Goal: Communication & Community: Answer question/provide support

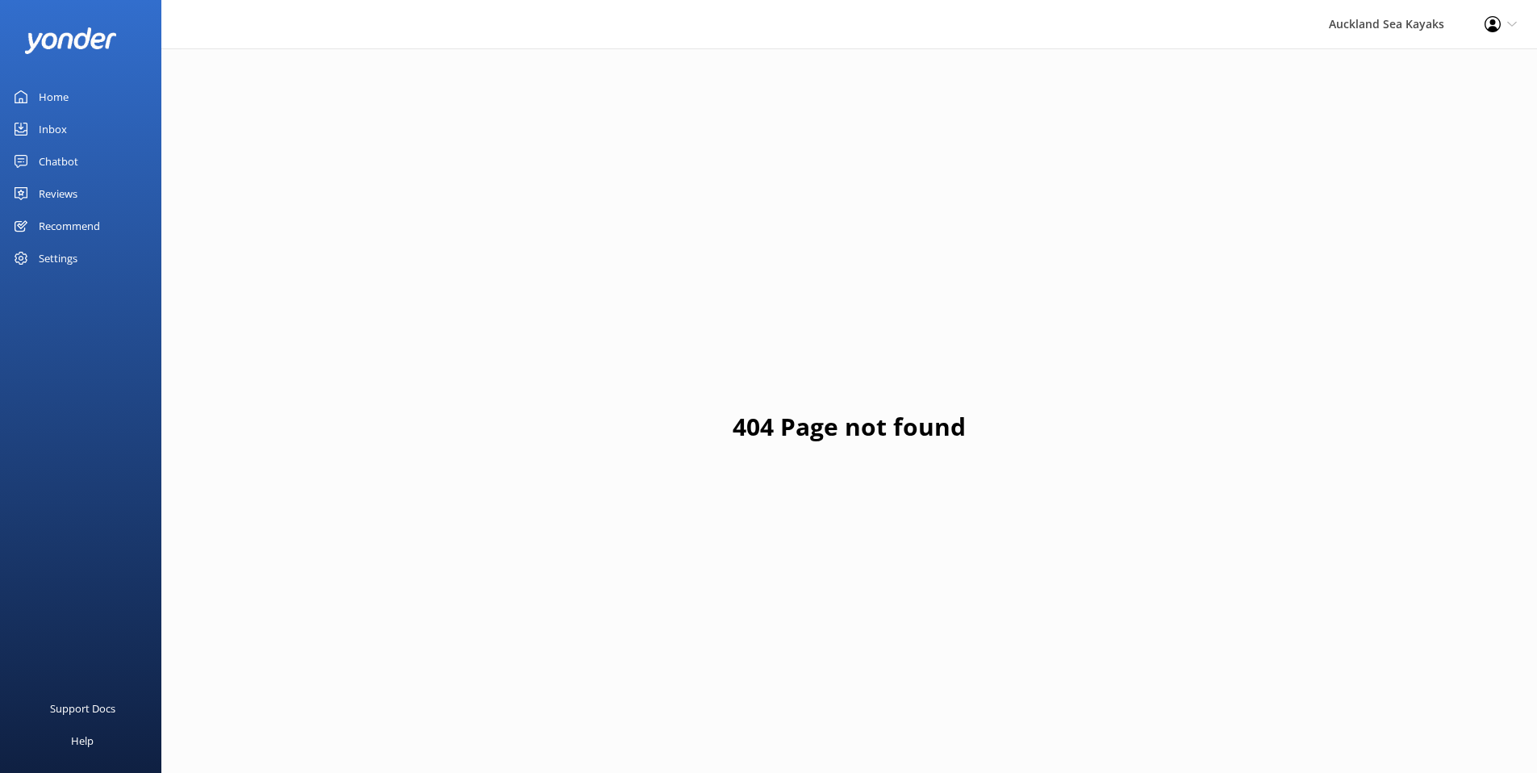
click at [48, 194] on div "Reviews" at bounding box center [58, 194] width 39 height 32
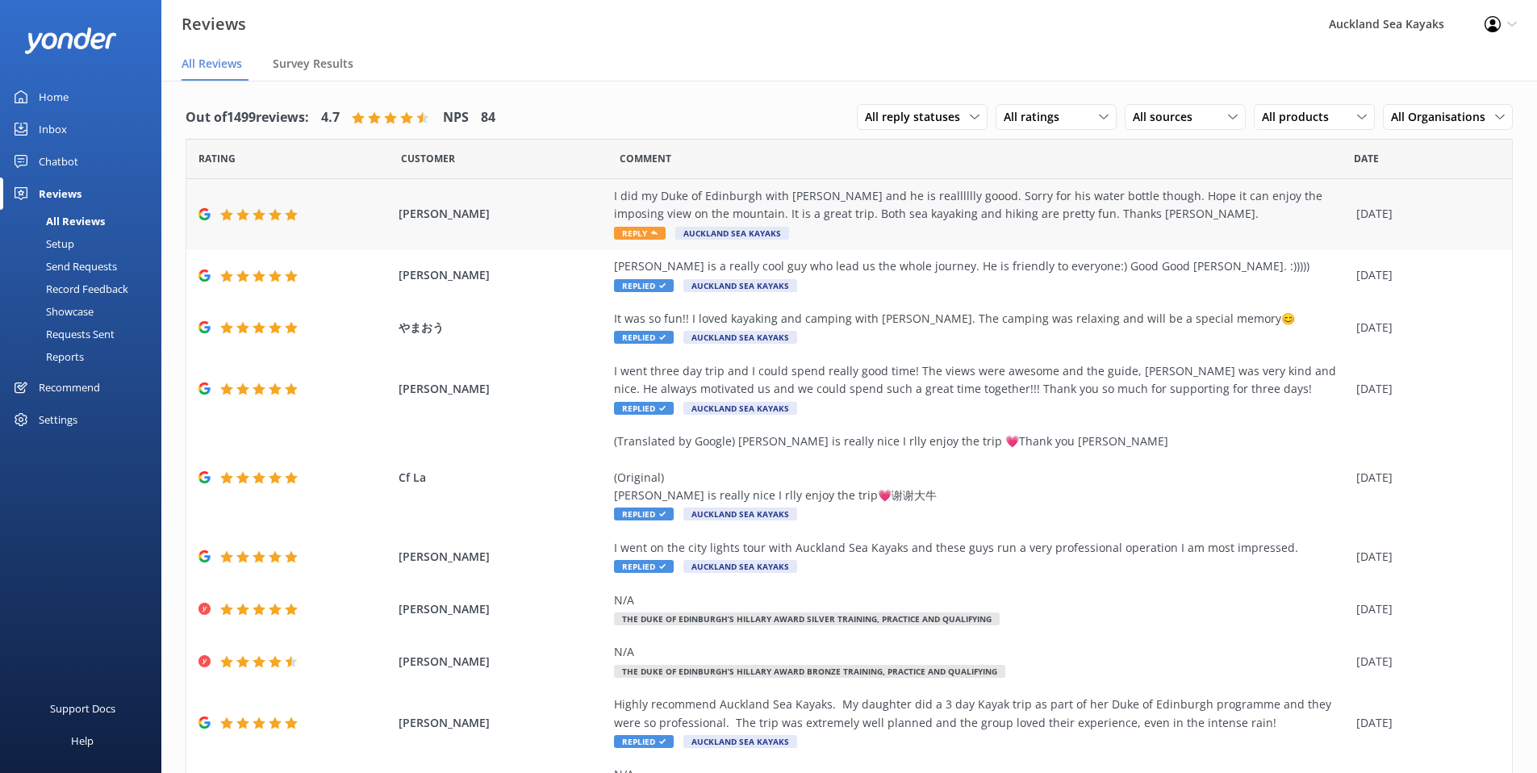
click at [907, 215] on div "I did my Duke of Edinburgh with [PERSON_NAME] and he is realllllly goood. Sorry…" at bounding box center [981, 205] width 734 height 36
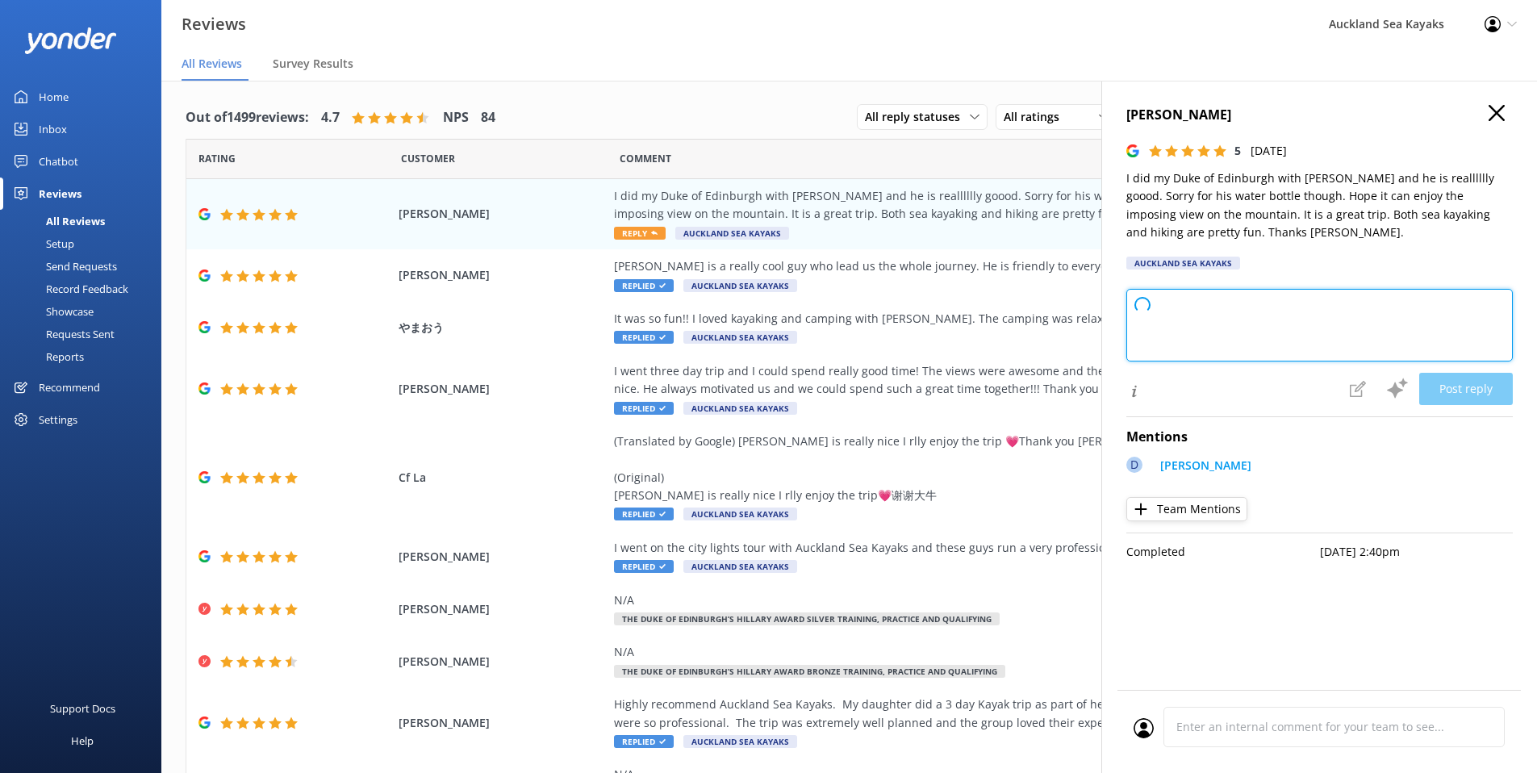
click at [1225, 328] on textarea at bounding box center [1320, 325] width 387 height 73
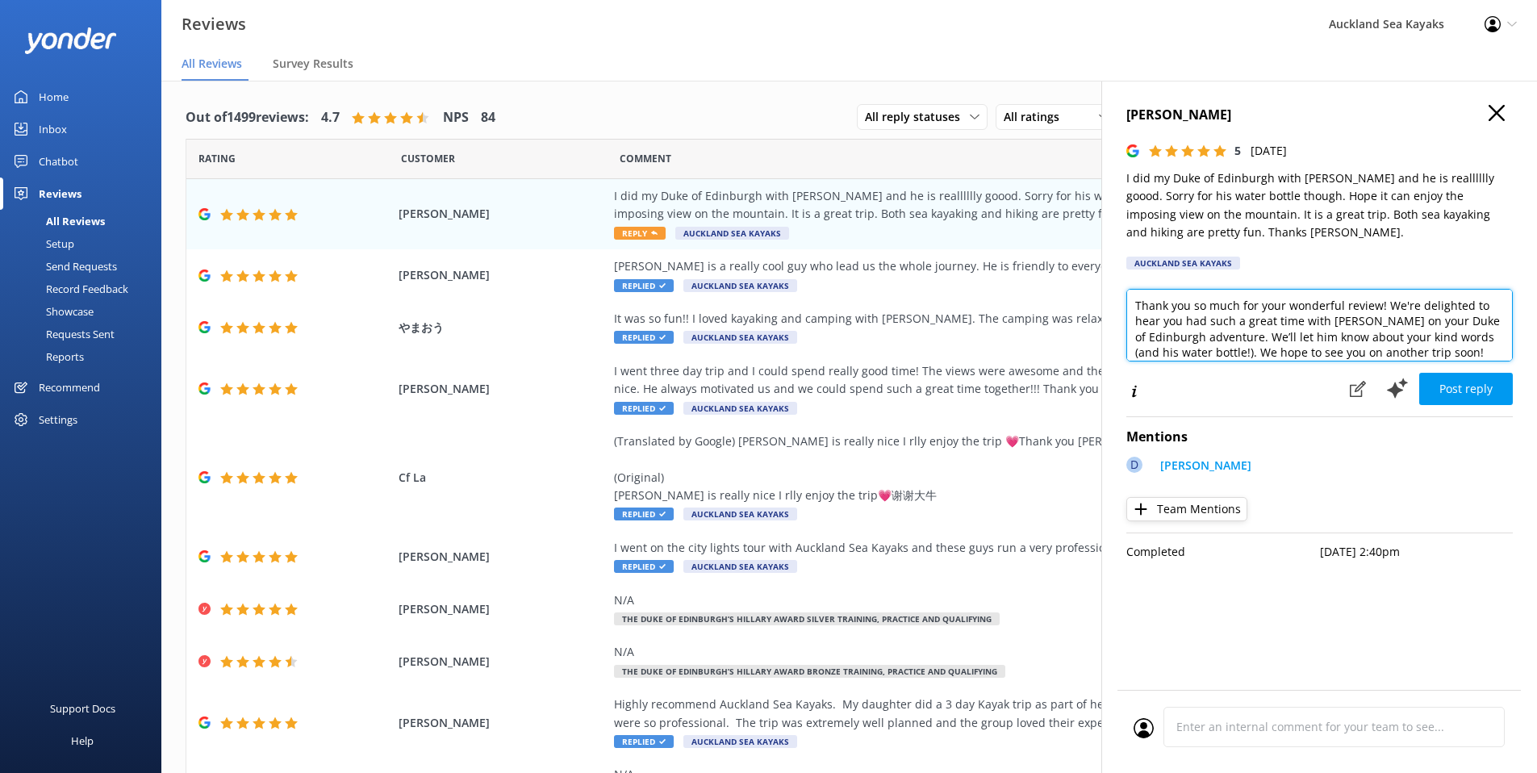
drag, startPoint x: 1479, startPoint y: 355, endPoint x: 1127, endPoint y: 291, distance: 357.7
click at [1127, 291] on textarea "Thank you so much for your wonderful review! We're delighted to hear you had su…" at bounding box center [1320, 325] width 387 height 73
click at [1190, 324] on textarea "Thanks for choosing Auckland Sea Kayaks for your Duke of Edinburghh Adventurous…" at bounding box center [1320, 325] width 387 height 73
drag, startPoint x: 1485, startPoint y: 319, endPoint x: 1501, endPoint y: 320, distance: 16.2
click at [1484, 319] on textarea "Thanks for choosing Auckland Sea Kayaks for your Duke of Edinburgh Adventurous …" at bounding box center [1320, 325] width 387 height 73
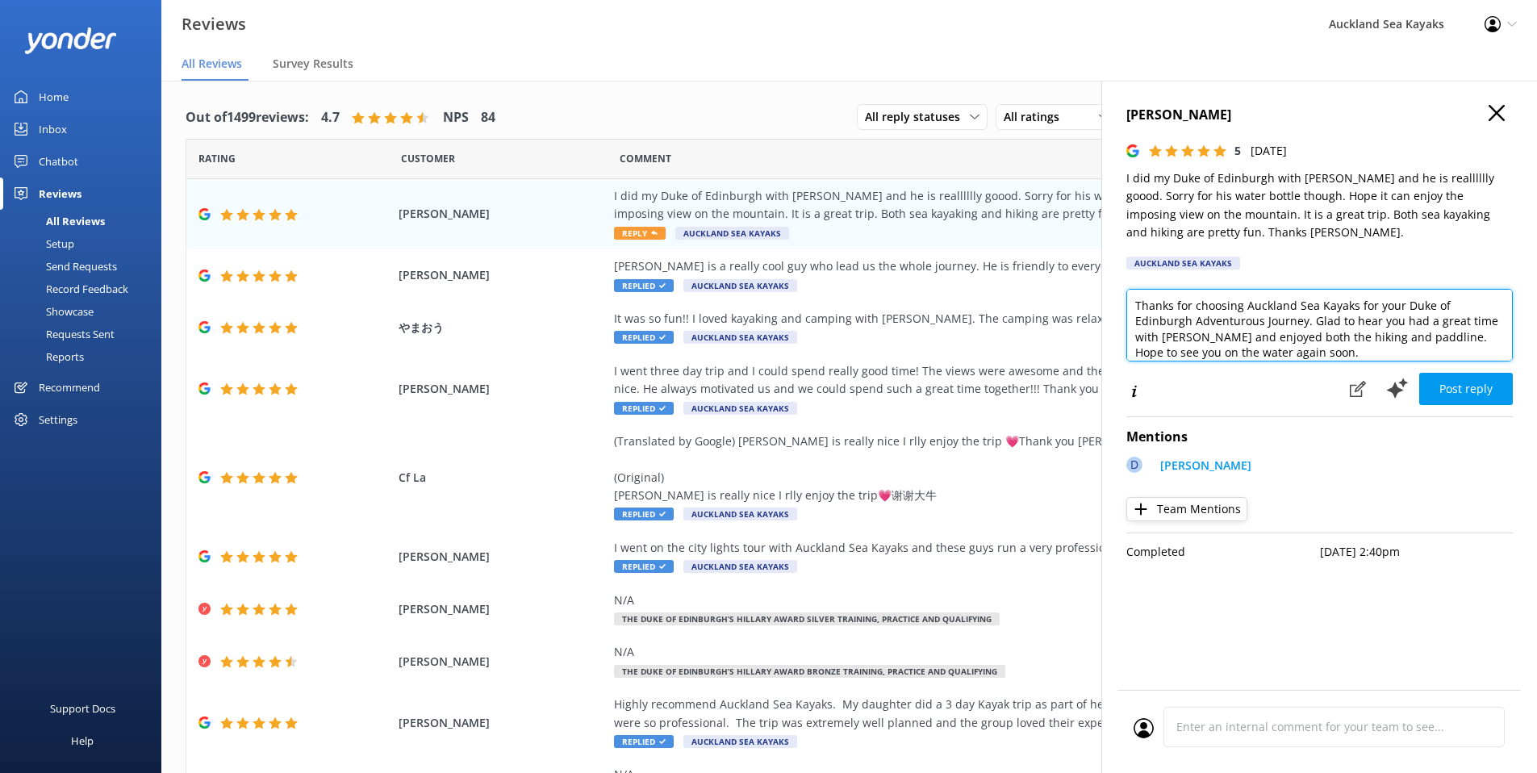
click at [1390, 339] on textarea "Thanks for choosing Auckland Sea Kayaks for your Duke of Edinburgh Adventurous …" at bounding box center [1320, 325] width 387 height 73
click at [1373, 351] on textarea "Thanks for choosing Auckland Sea Kayaks for your Duke of Edinburgh Adventurous …" at bounding box center [1320, 325] width 387 height 73
drag, startPoint x: 1375, startPoint y: 350, endPoint x: 1401, endPoint y: 338, distance: 28.5
click at [1409, 336] on textarea "Thanks for choosing Auckland Sea Kayaks for your Duke of Edinburgh Adventurous …" at bounding box center [1320, 325] width 387 height 73
type textarea "Thanks for choosing Auckland Sea Kayaks for your Duke of Edinburgh Adventurous …"
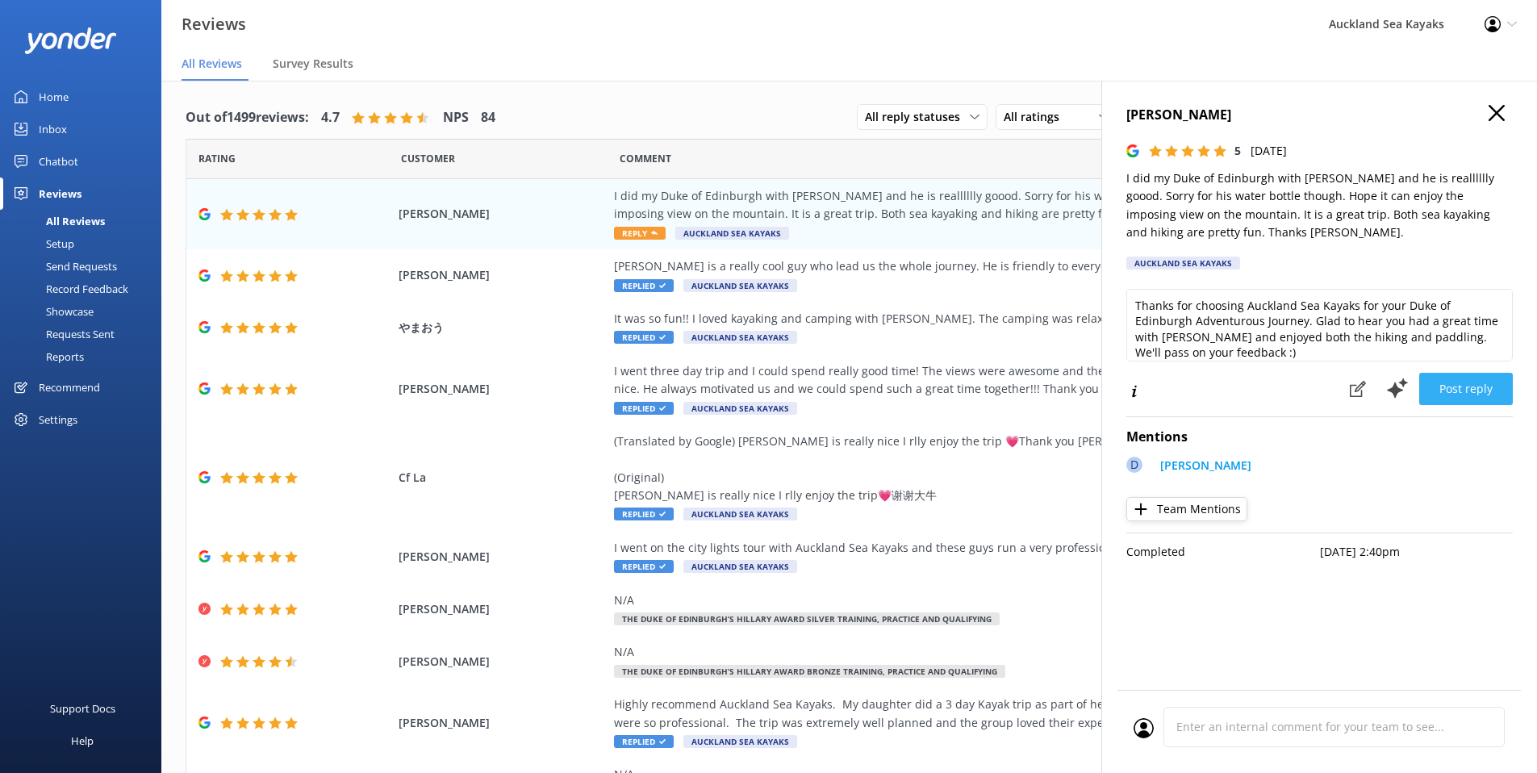
click at [1476, 398] on button "Post reply" at bounding box center [1466, 389] width 94 height 32
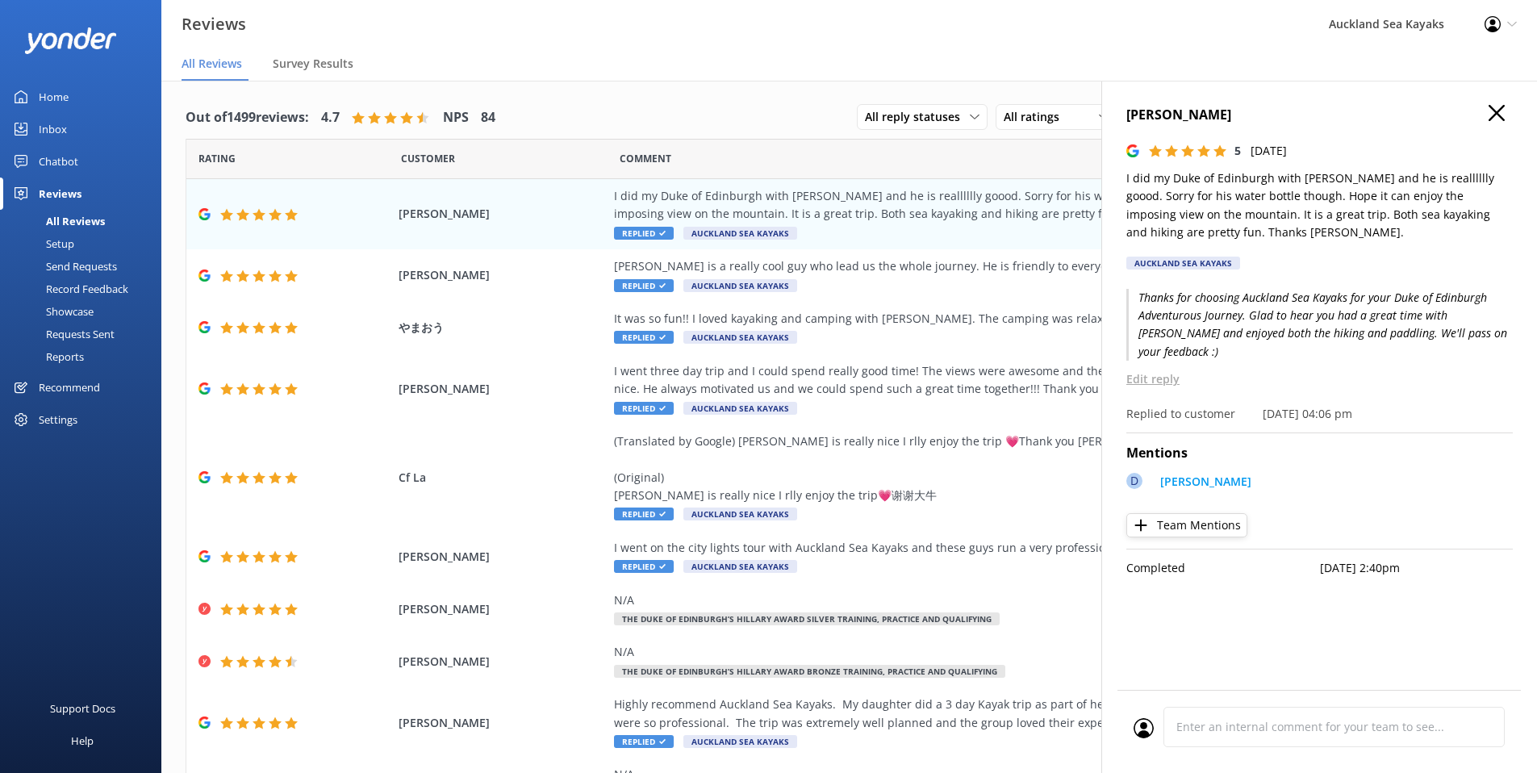
click at [1492, 118] on use "button" at bounding box center [1497, 113] width 16 height 16
